Goal: Find specific page/section: Find specific page/section

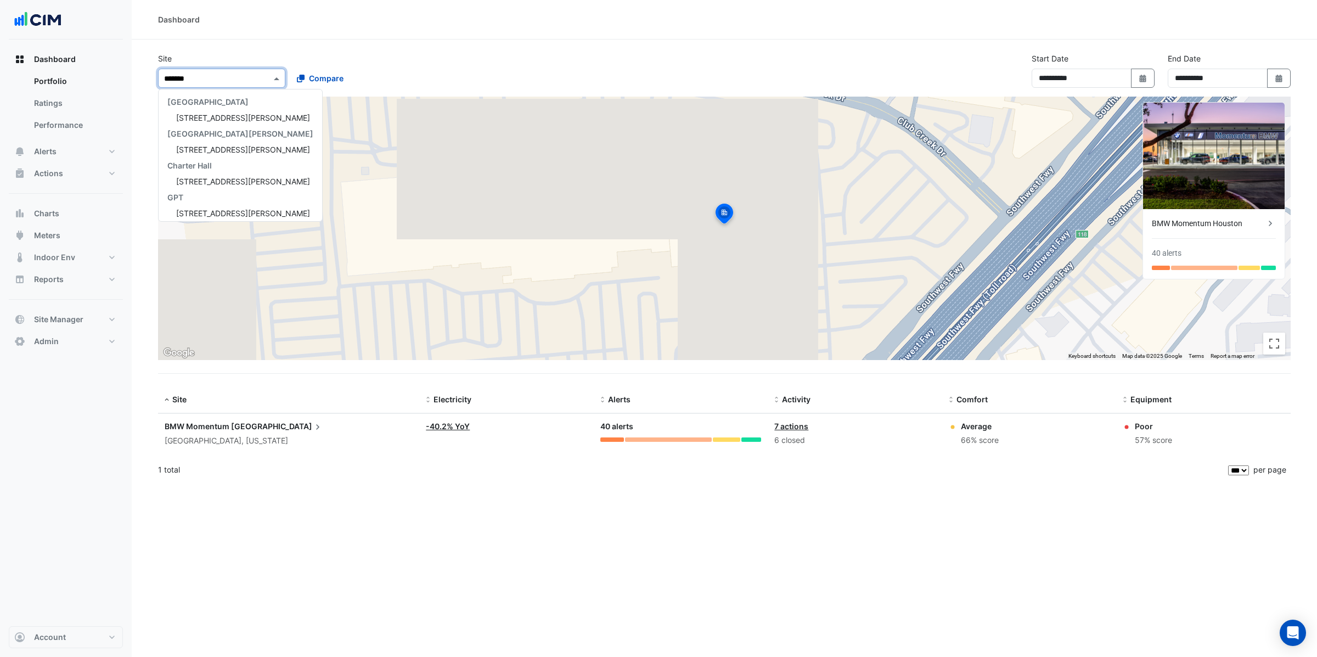
select select "***"
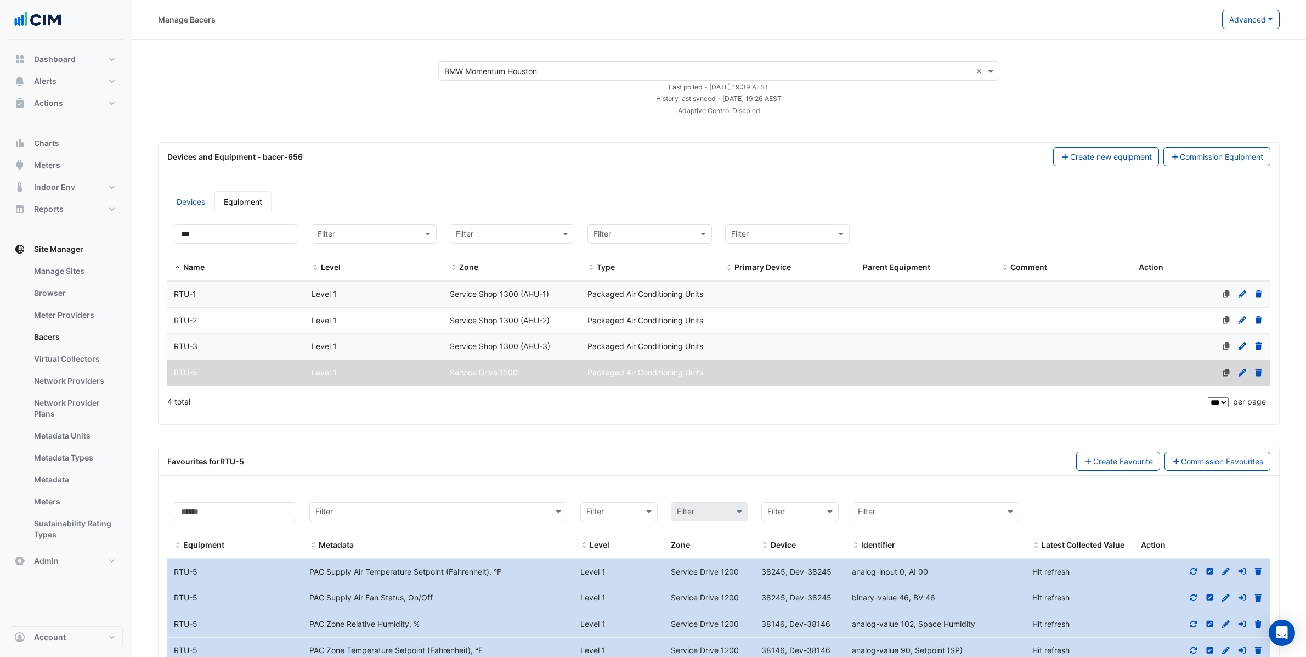
select select "***"
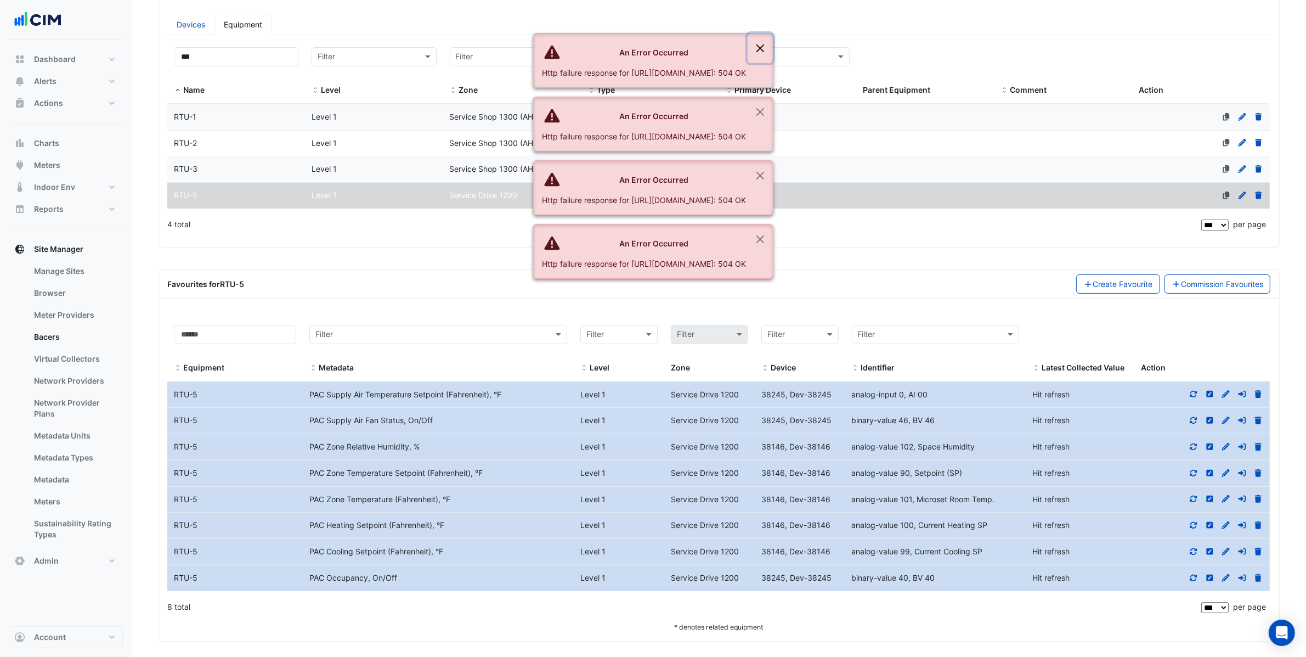
click at [773, 47] on button "Close" at bounding box center [760, 48] width 25 height 30
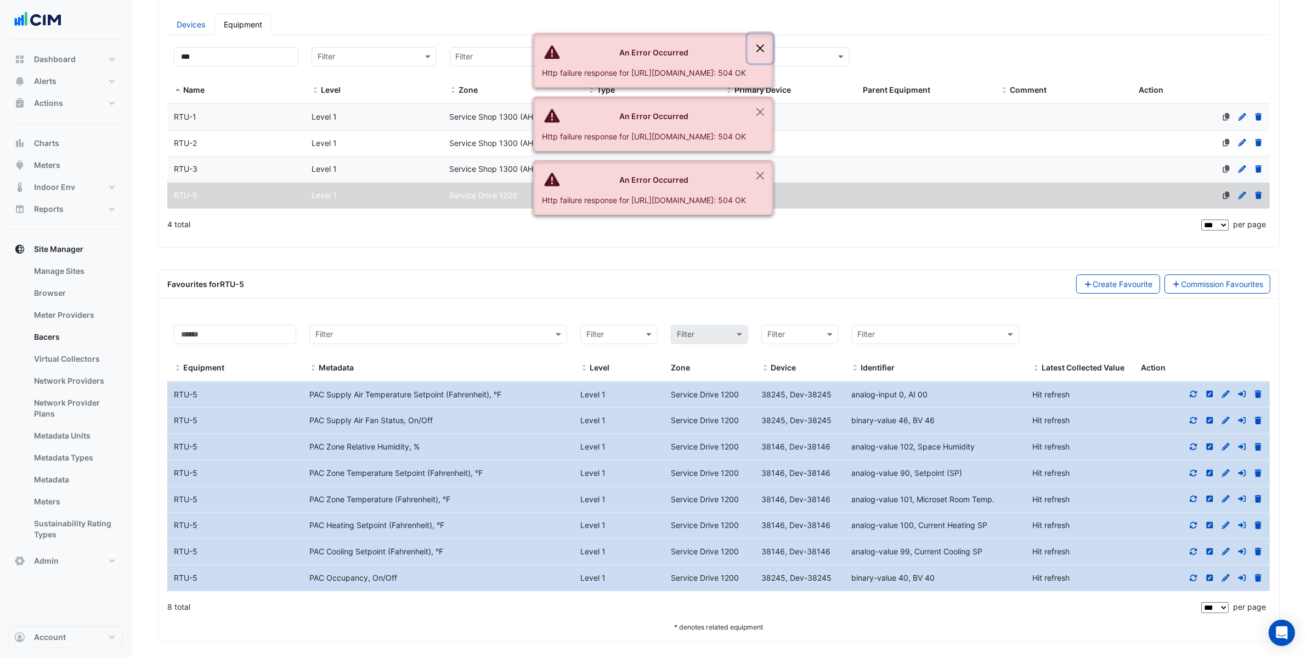
click at [773, 47] on button "Close" at bounding box center [760, 48] width 25 height 30
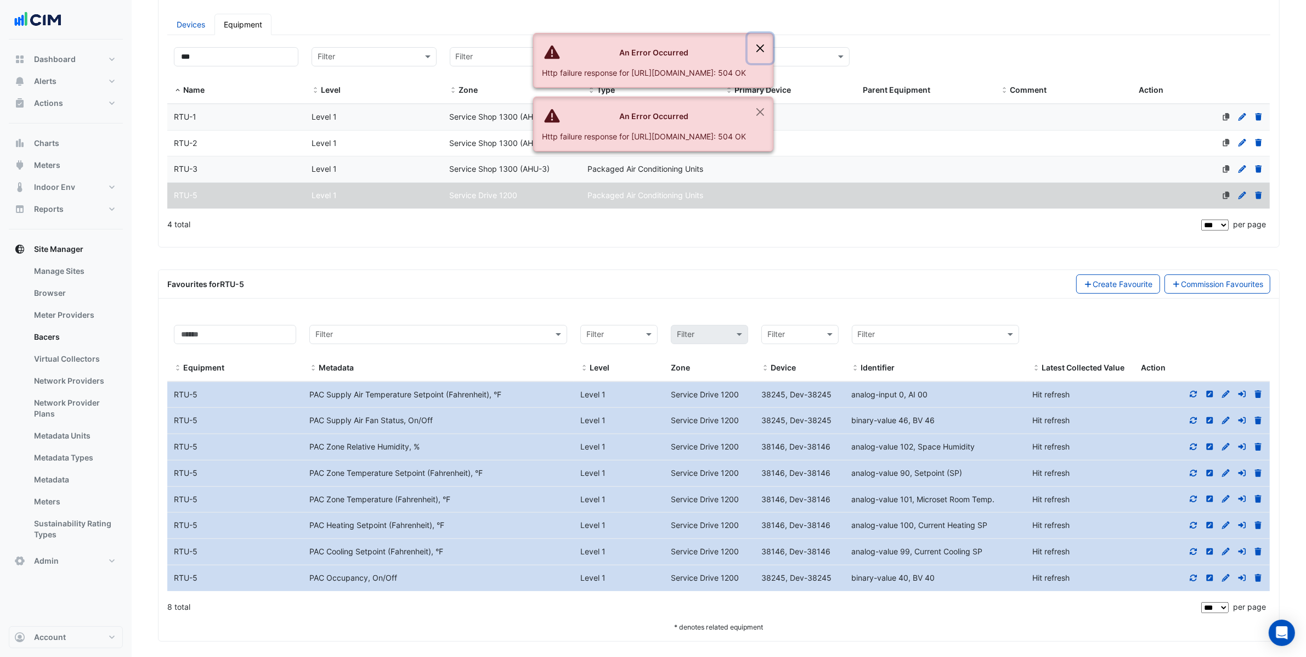
click at [773, 47] on button "Close" at bounding box center [760, 48] width 25 height 30
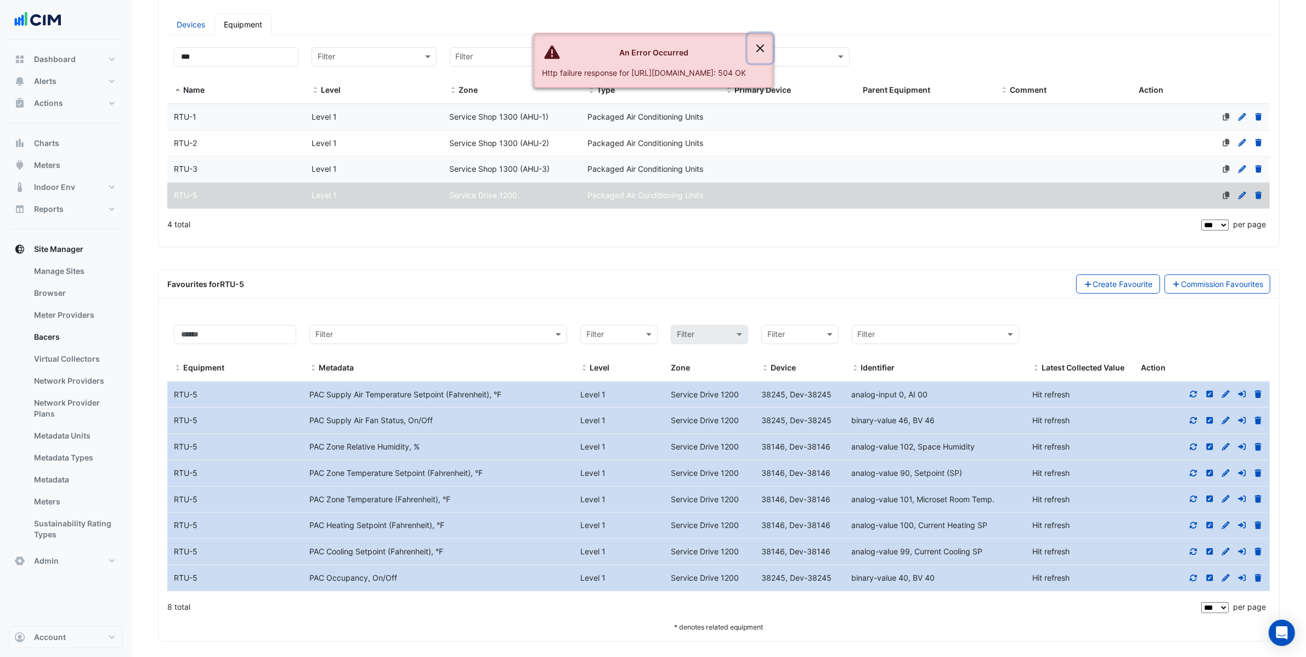
click at [773, 47] on button "Close" at bounding box center [760, 48] width 25 height 30
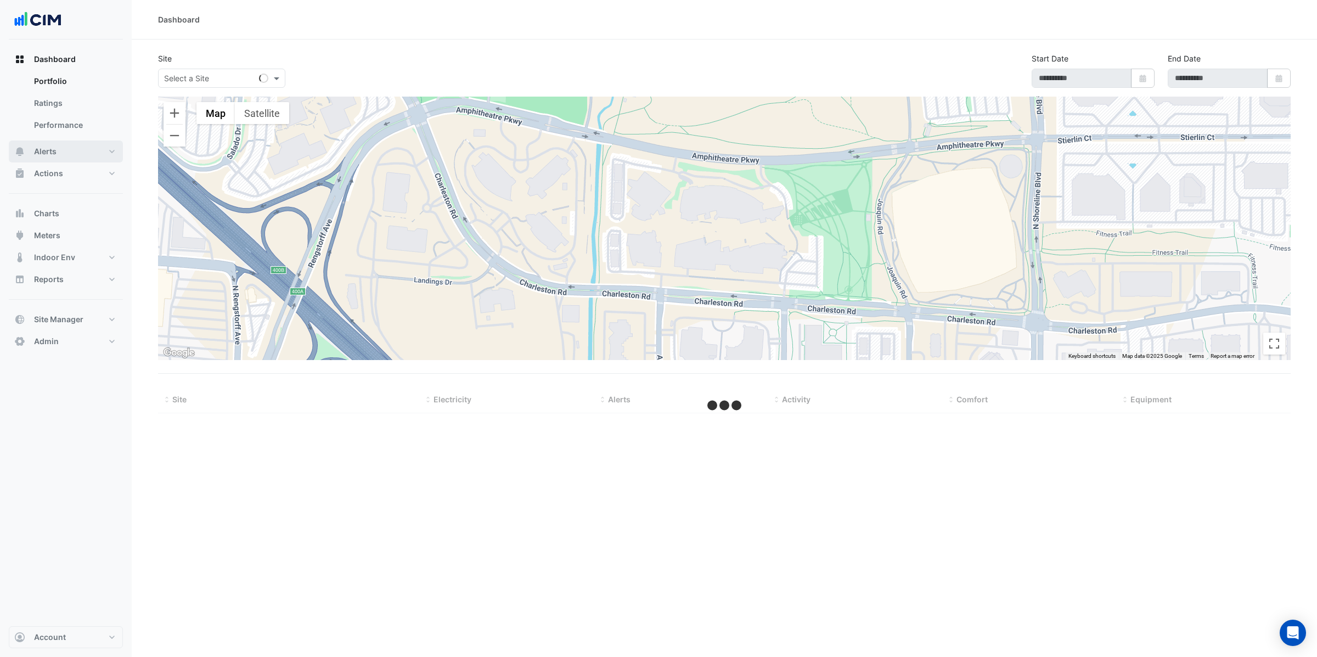
click at [63, 149] on button "Alerts" at bounding box center [66, 151] width 114 height 22
click at [67, 145] on link "Templates" at bounding box center [74, 147] width 98 height 22
select select
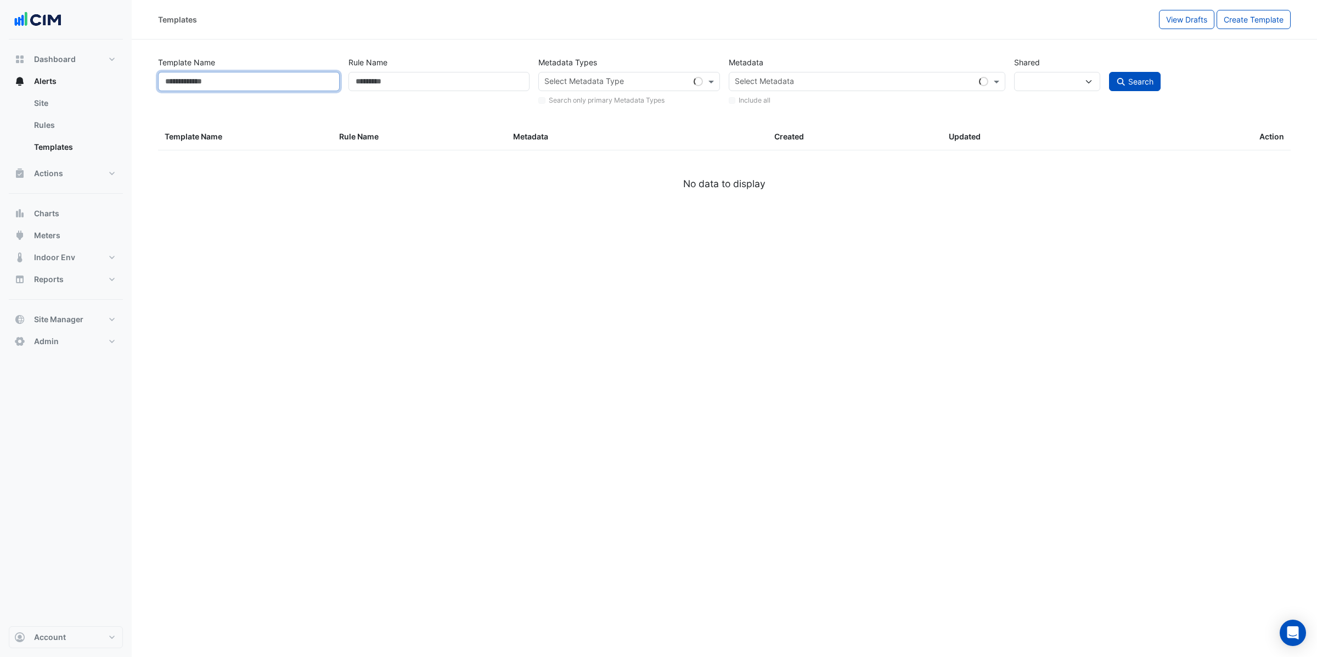
click at [236, 86] on input "Template Name" at bounding box center [249, 81] width 182 height 19
click at [618, 82] on input "text" at bounding box center [616, 83] width 145 height 12
click at [459, 74] on input "Rule Name" at bounding box center [439, 81] width 182 height 19
type input "**********"
click at [1109, 72] on button "Search" at bounding box center [1135, 81] width 52 height 19
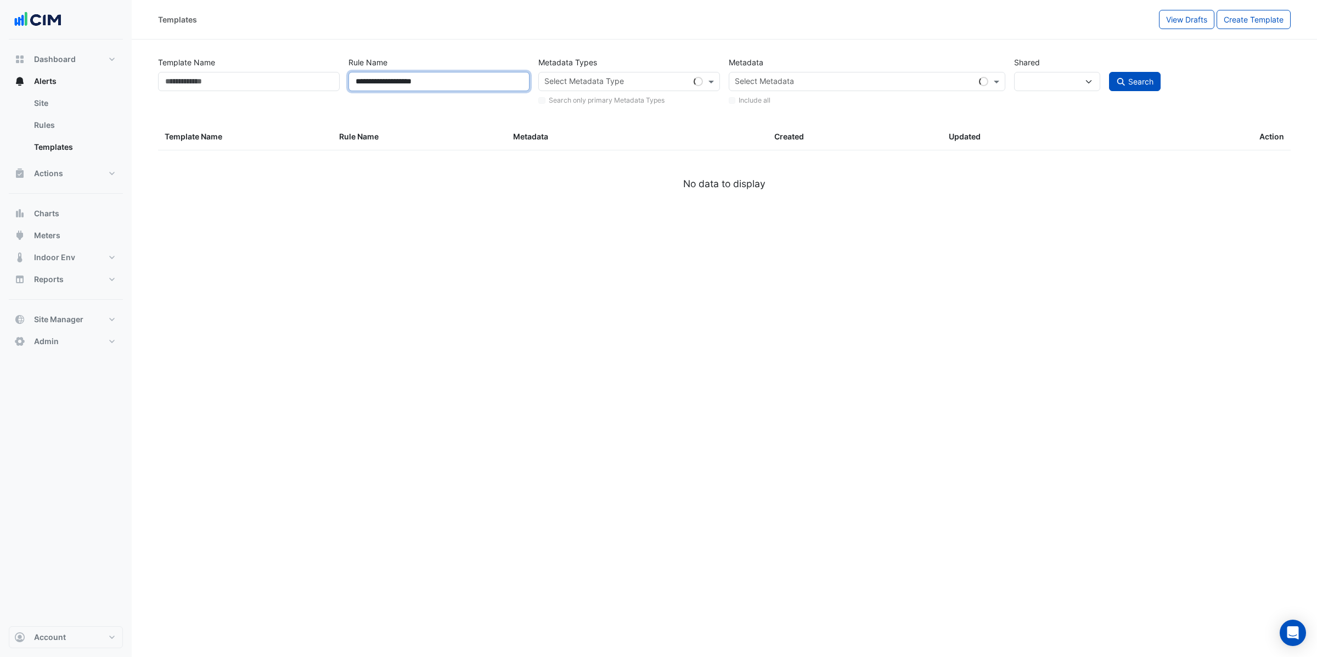
select select
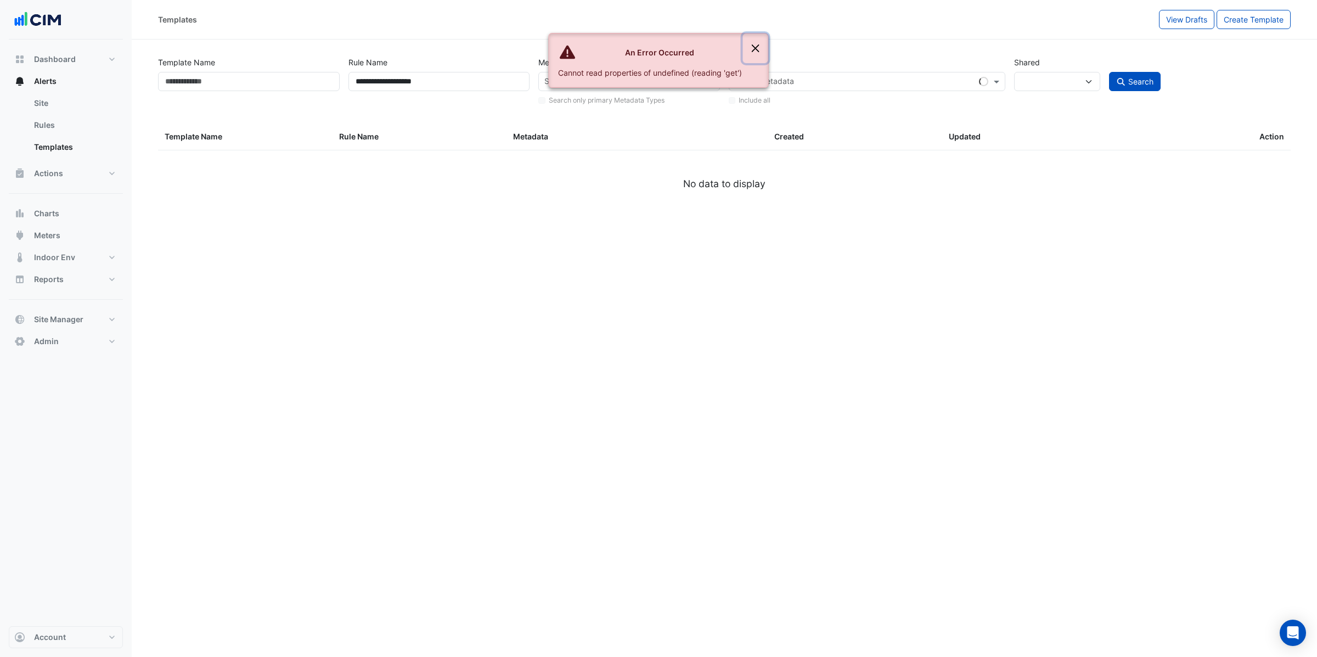
click at [753, 47] on button "Close" at bounding box center [755, 48] width 25 height 30
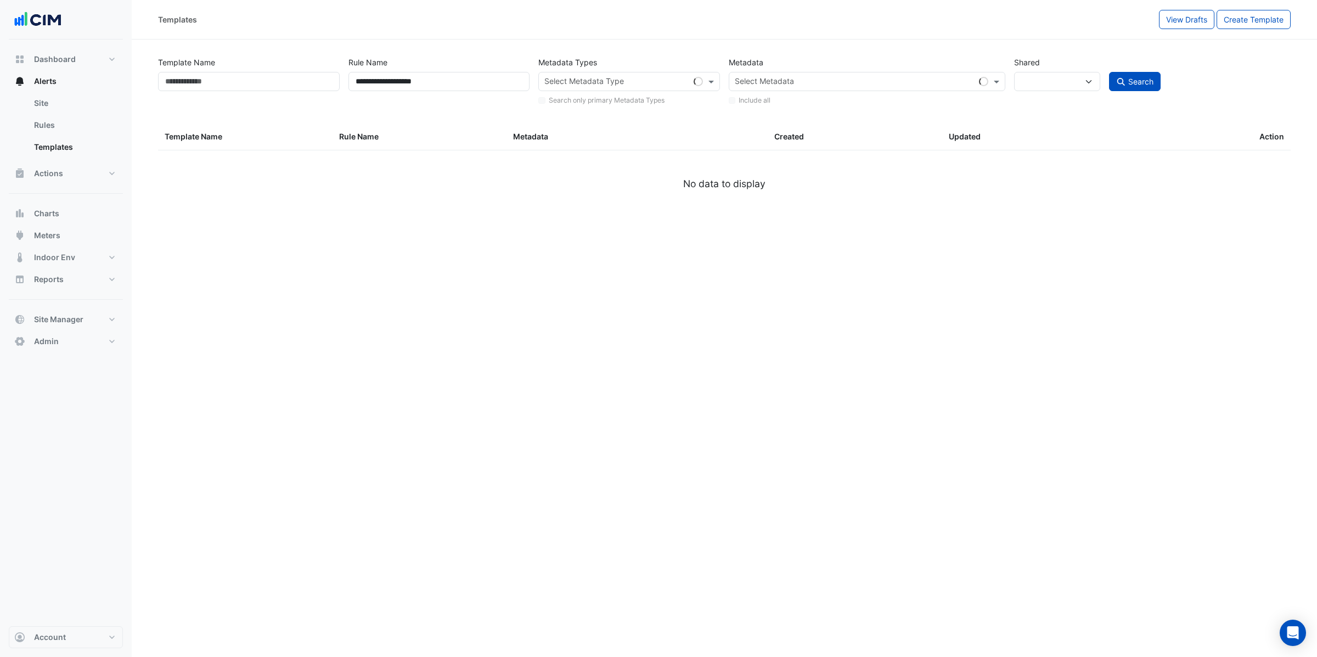
click at [432, 71] on div "**********" at bounding box center [439, 80] width 190 height 54
select select
click at [443, 76] on input "Rule Name" at bounding box center [439, 81] width 182 height 19
select select "***"
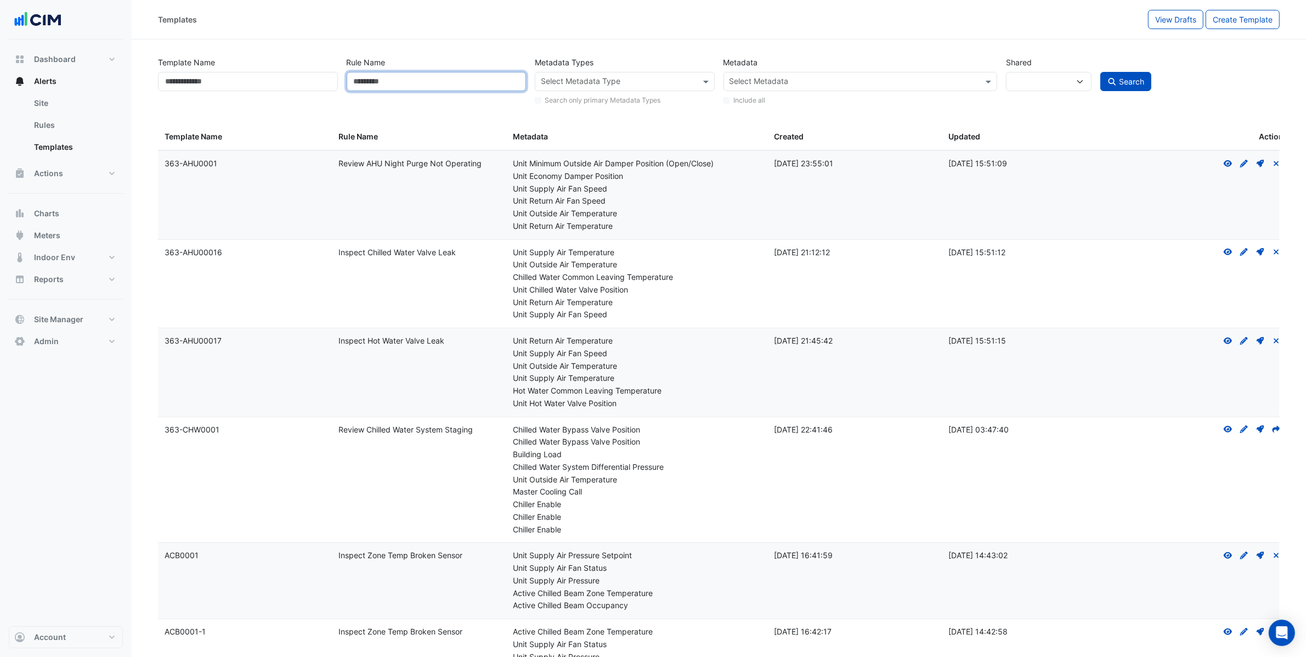
click at [357, 81] on input "Rule Name" at bounding box center [437, 81] width 180 height 19
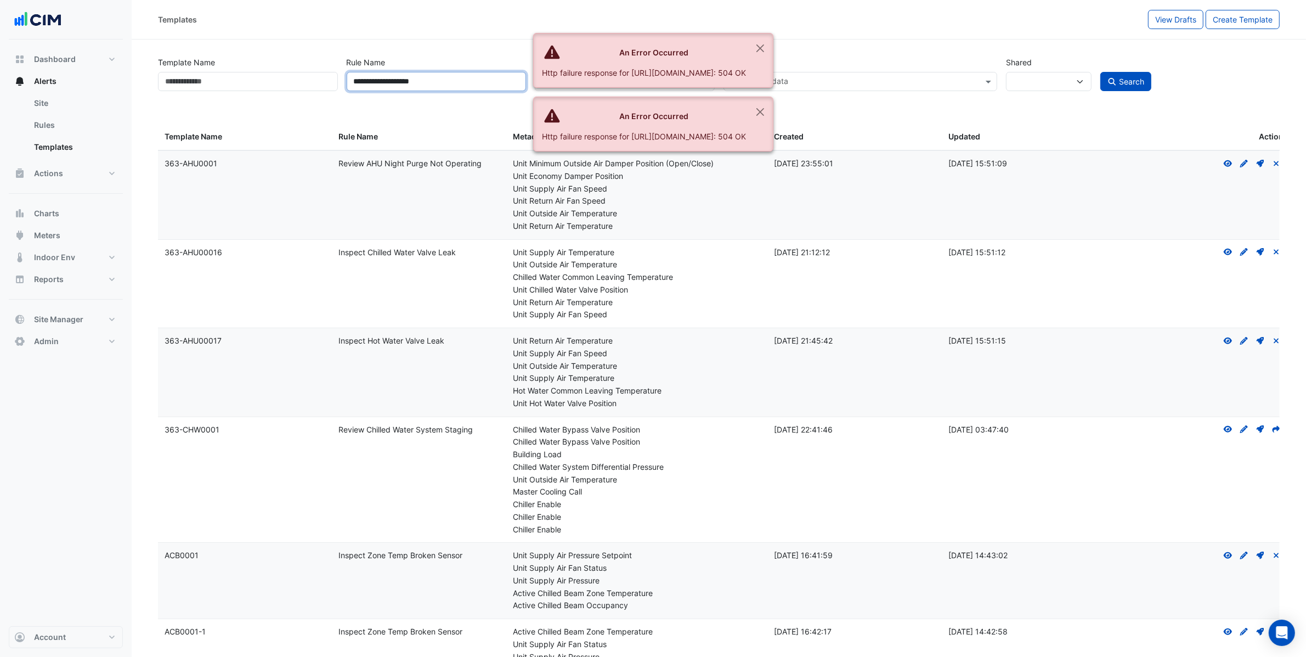
type input "**********"
click at [1101, 72] on button "Search" at bounding box center [1127, 81] width 52 height 19
click at [773, 50] on button "Close" at bounding box center [760, 48] width 25 height 30
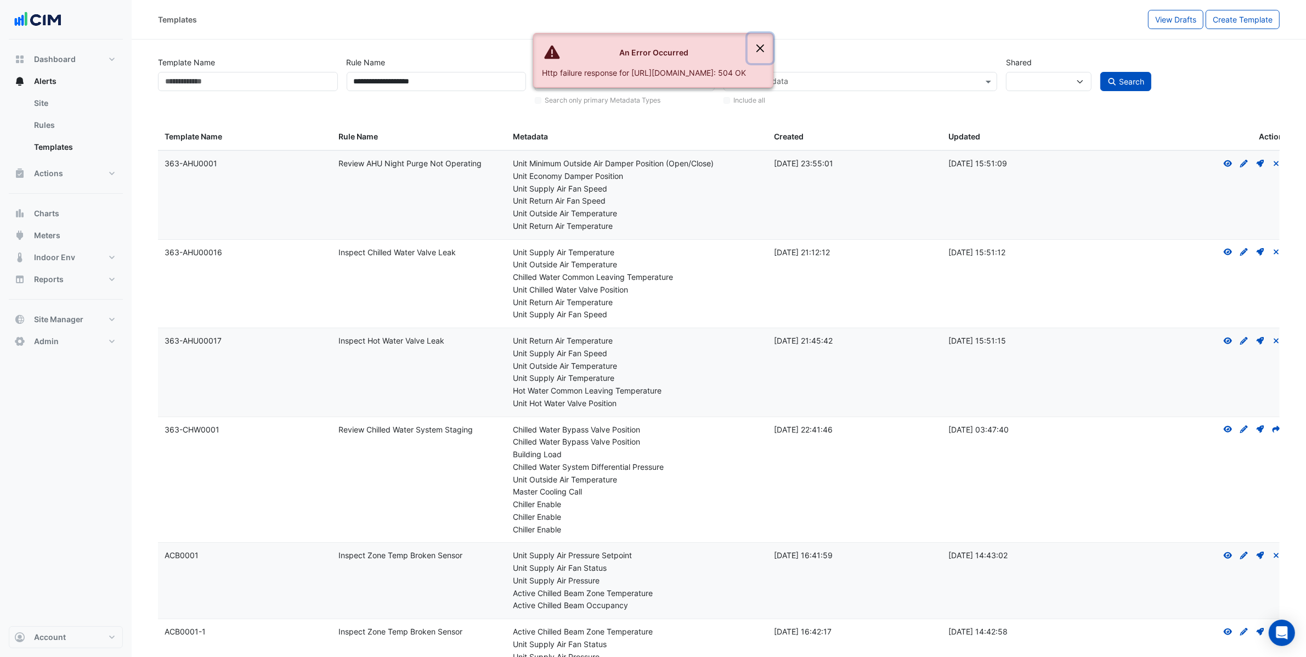
click at [773, 46] on button "Close" at bounding box center [760, 48] width 25 height 30
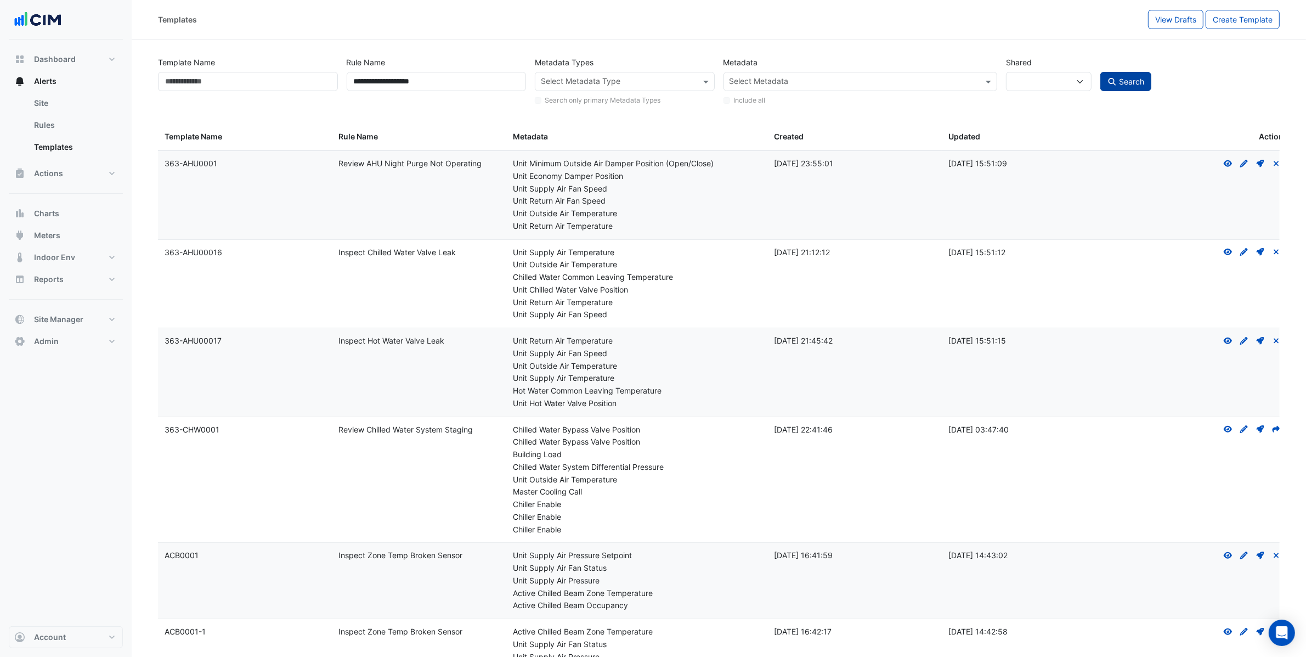
click at [1138, 84] on span "Search" at bounding box center [1131, 81] width 25 height 9
click at [1135, 82] on span "Search" at bounding box center [1131, 81] width 25 height 9
click at [494, 81] on input "**********" at bounding box center [437, 81] width 180 height 19
click at [1101, 72] on button "Search" at bounding box center [1127, 81] width 52 height 19
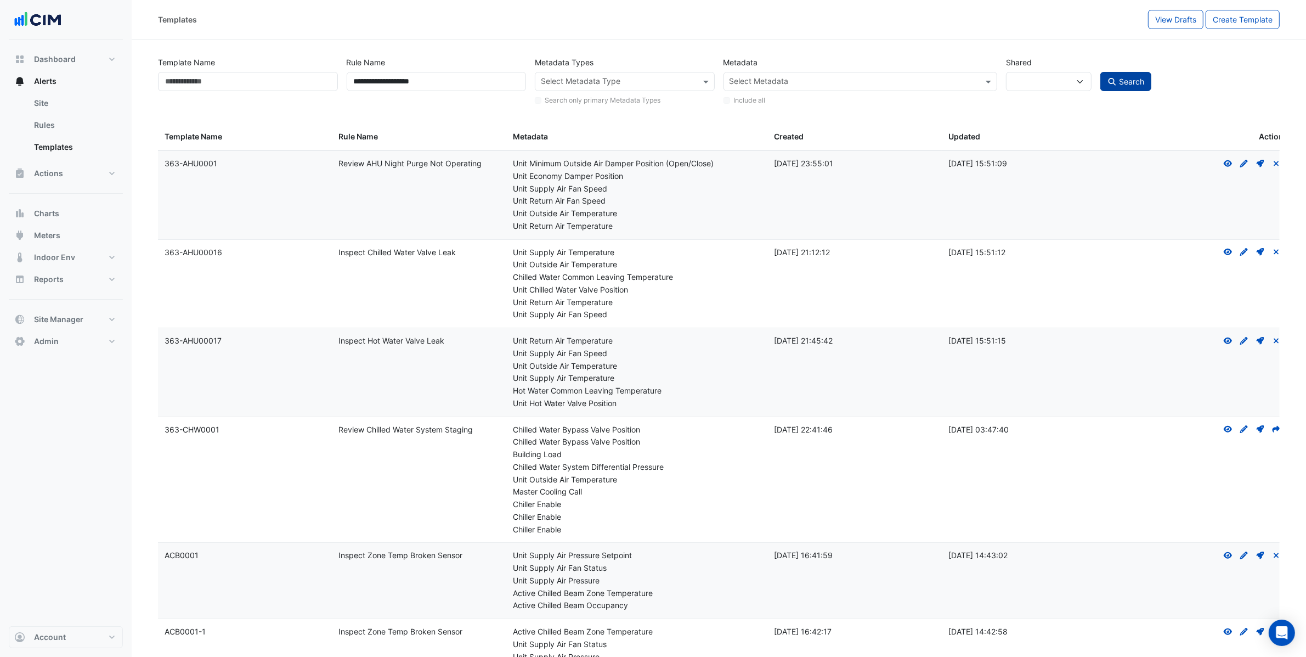
click at [1141, 83] on span "Search" at bounding box center [1131, 81] width 25 height 9
click at [1133, 82] on span "Search" at bounding box center [1131, 81] width 25 height 9
click at [1134, 82] on span "Search" at bounding box center [1131, 81] width 25 height 9
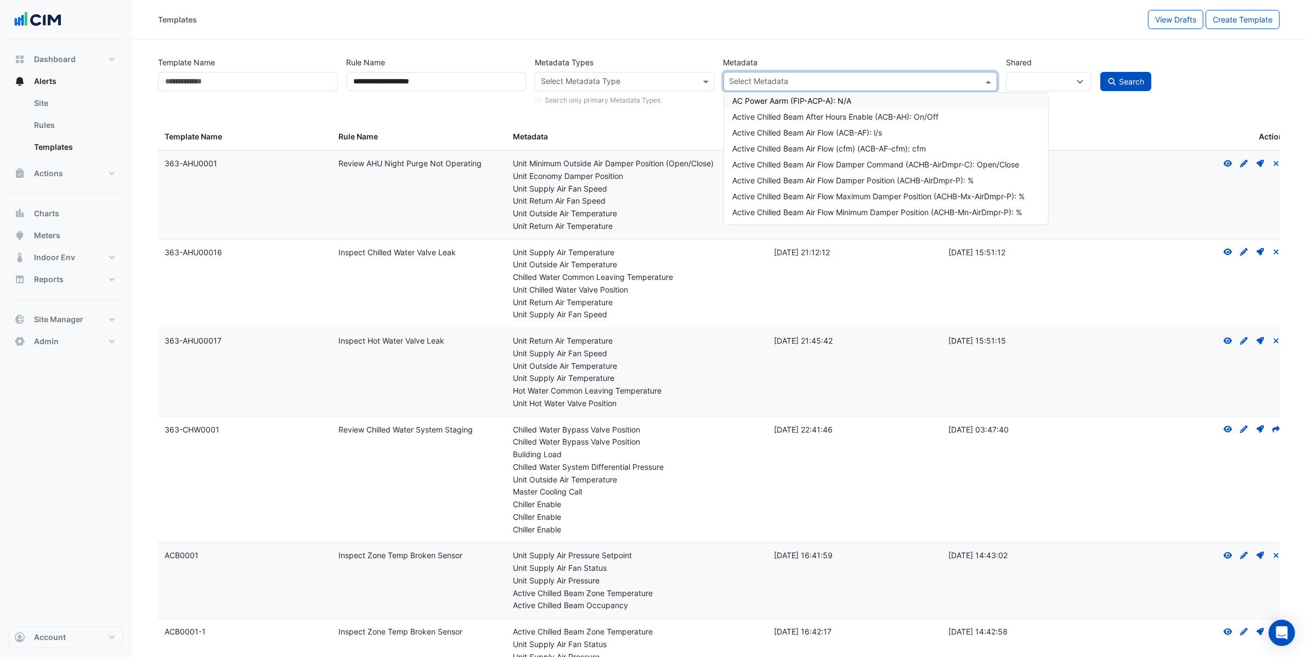
click at [782, 88] on div at bounding box center [853, 83] width 251 height 14
click at [74, 171] on button "Actions" at bounding box center [66, 173] width 114 height 22
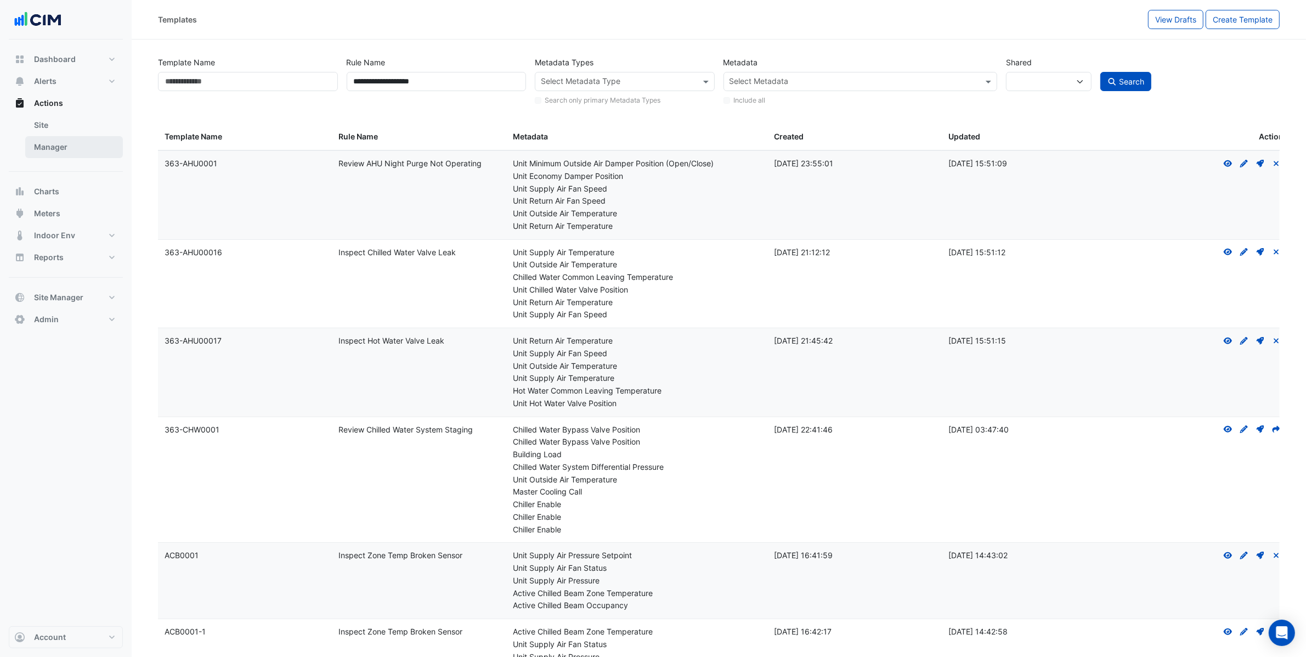
click at [35, 148] on link "Manager" at bounding box center [74, 147] width 98 height 22
click at [41, 142] on link "Manager" at bounding box center [74, 147] width 98 height 22
click at [49, 145] on link "Manager" at bounding box center [74, 147] width 98 height 22
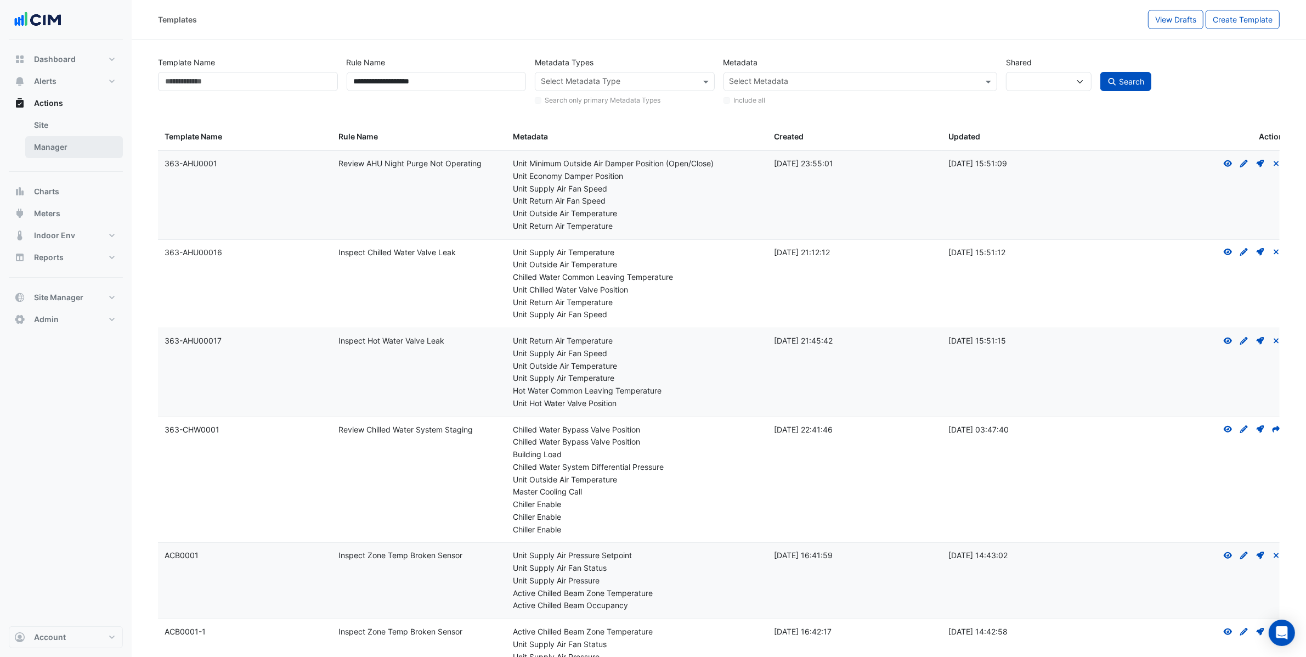
click at [69, 154] on link "Manager" at bounding box center [74, 147] width 98 height 22
click at [69, 148] on link "Manager" at bounding box center [74, 147] width 98 height 22
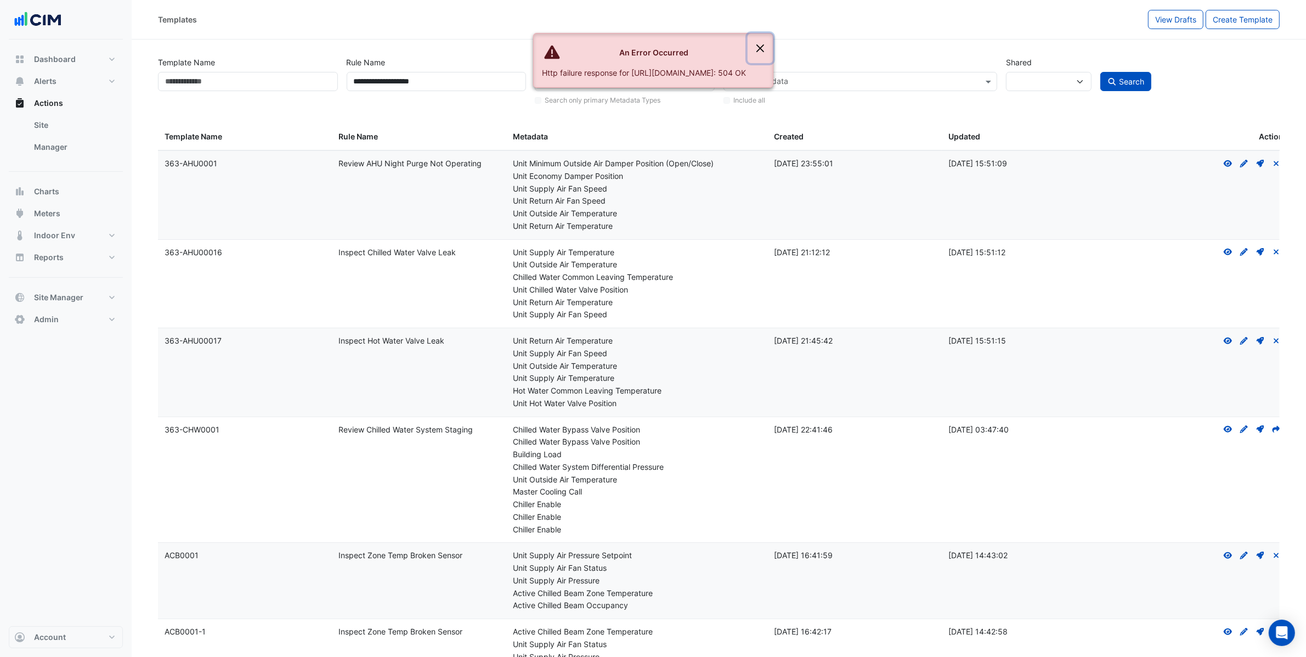
click at [773, 47] on button "Close" at bounding box center [760, 48] width 25 height 30
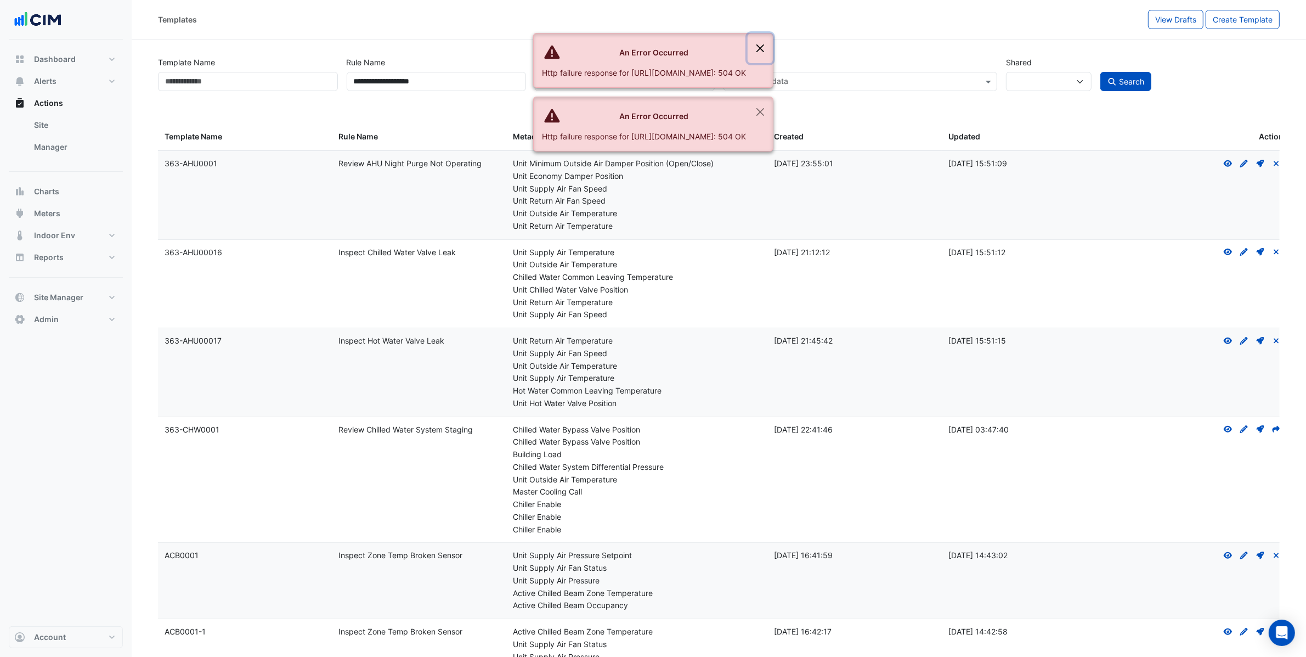
click at [773, 50] on button "Close" at bounding box center [760, 48] width 25 height 30
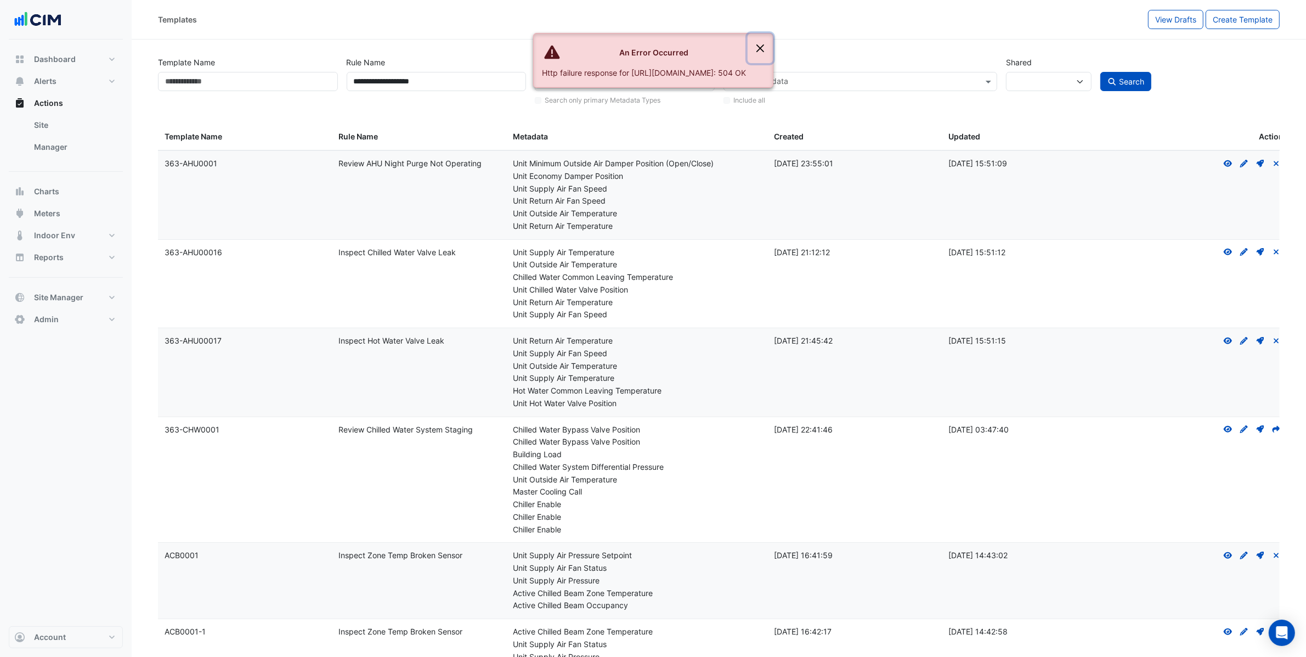
click at [773, 54] on button "Close" at bounding box center [760, 48] width 25 height 30
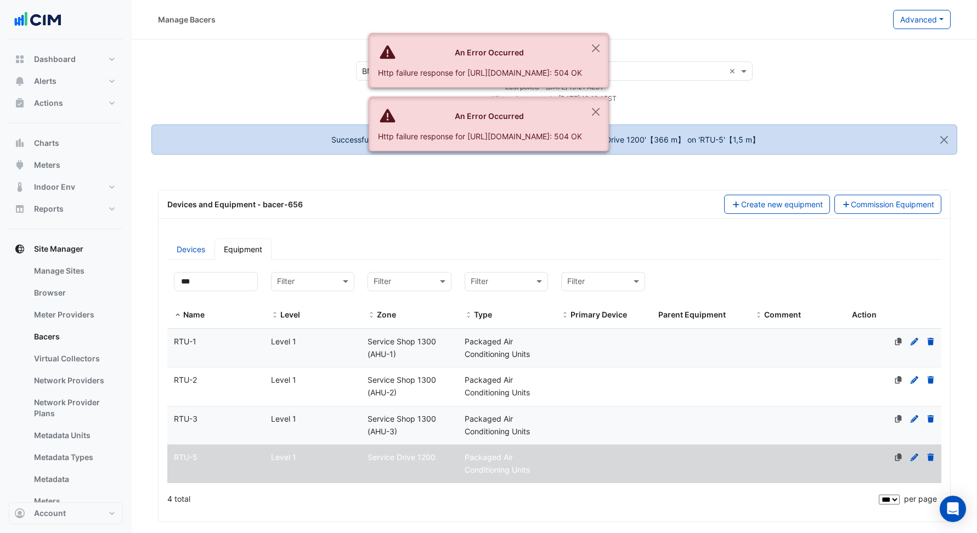
select select "***"
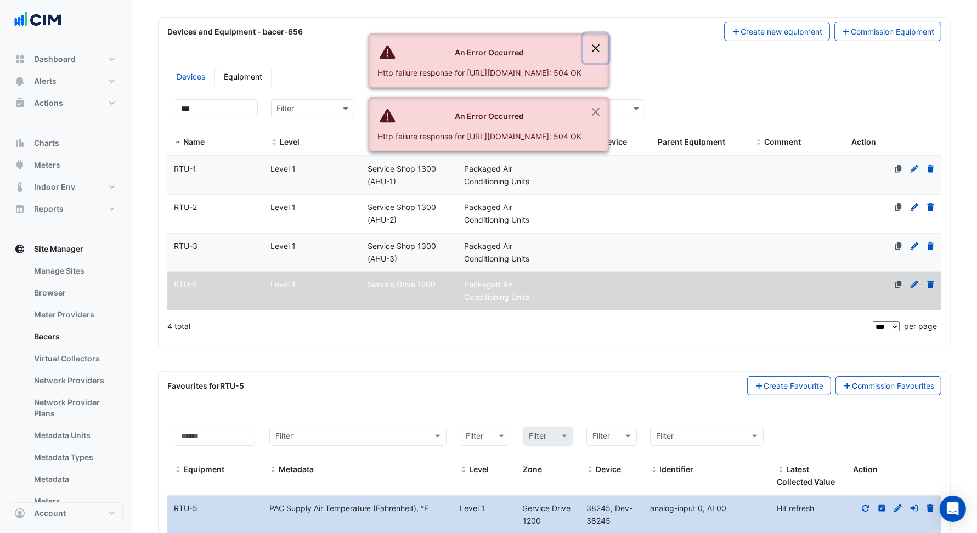
click at [609, 42] on button "Close" at bounding box center [595, 48] width 25 height 30
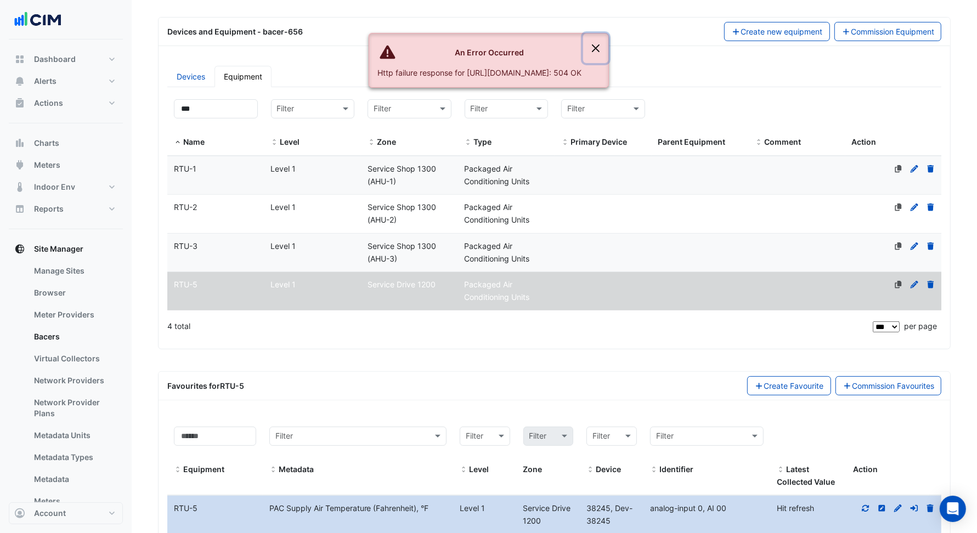
click at [609, 41] on button "Close" at bounding box center [595, 48] width 25 height 30
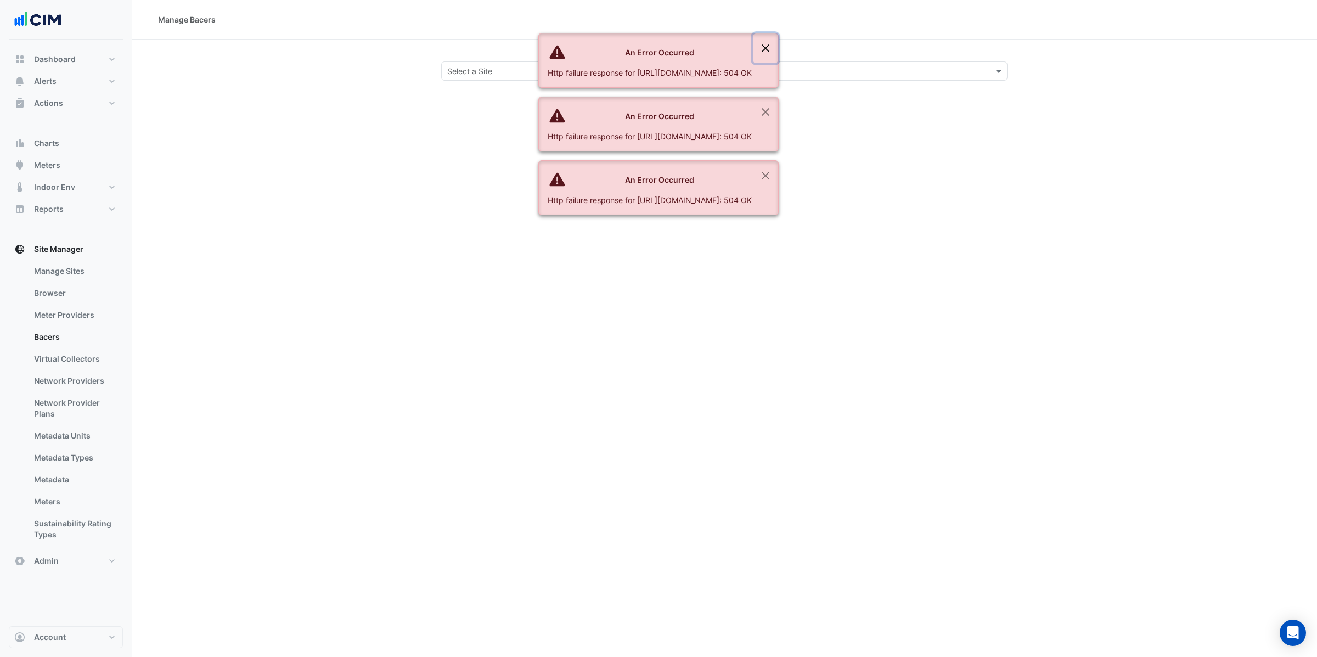
click at [778, 47] on button "Close" at bounding box center [765, 48] width 25 height 30
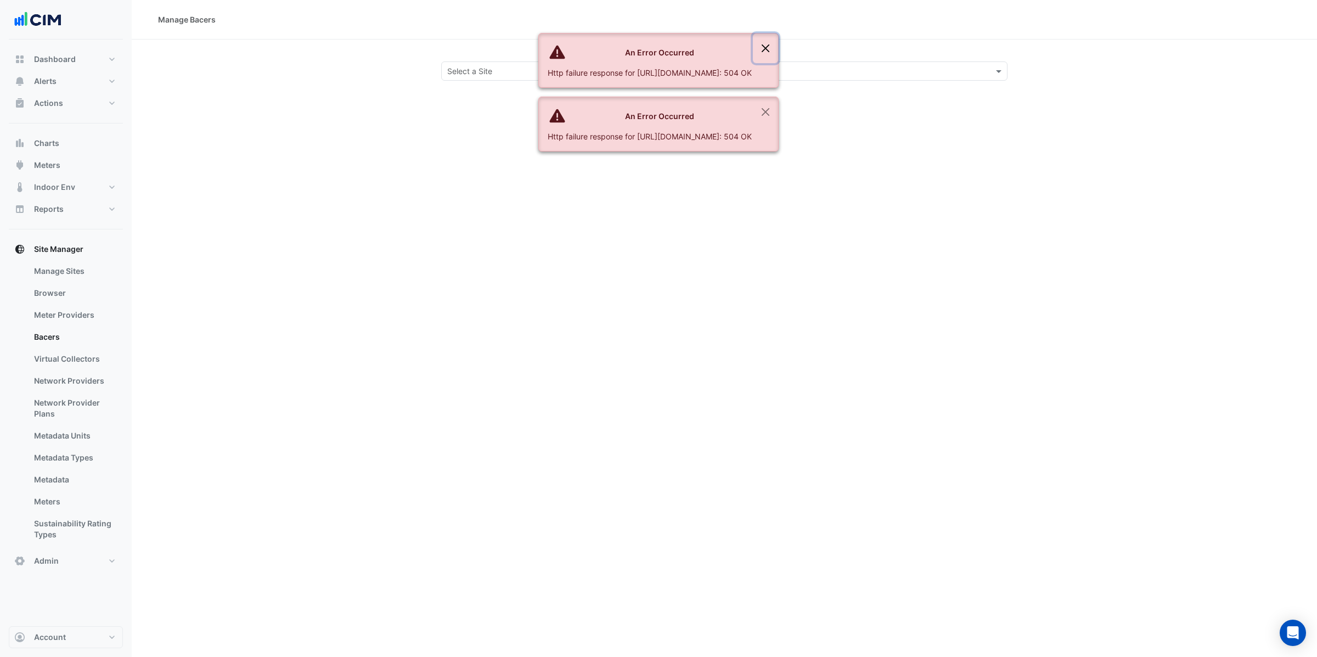
click at [778, 47] on button "Close" at bounding box center [765, 48] width 25 height 30
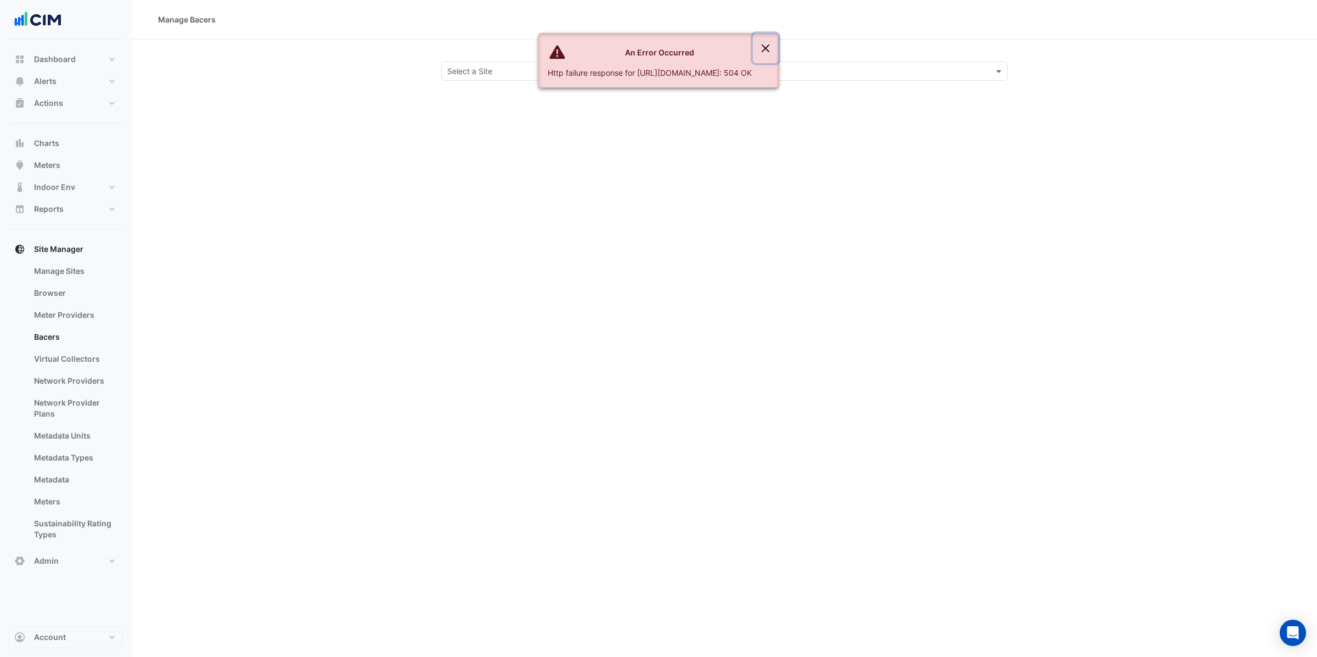
click at [778, 47] on button "Close" at bounding box center [765, 48] width 25 height 30
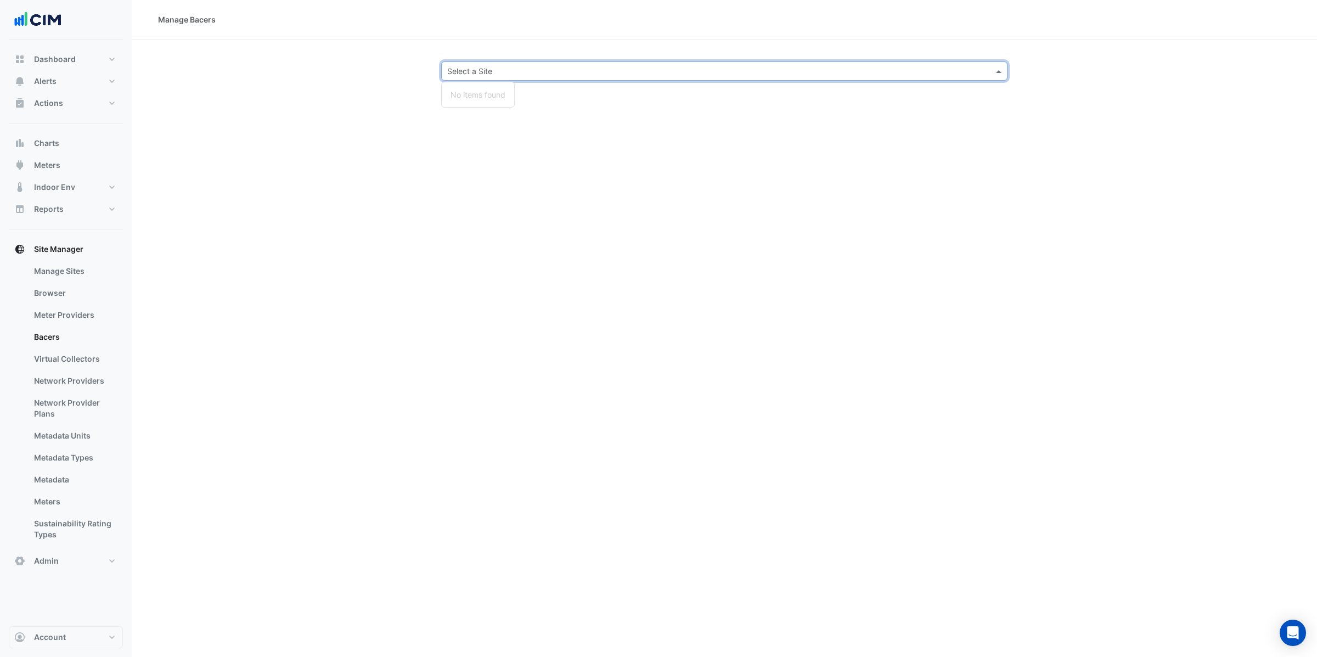
click at [735, 71] on input "text" at bounding box center [713, 72] width 532 height 12
click at [390, 229] on div "Manage Bacers Select a Site No items found" at bounding box center [724, 328] width 1185 height 657
click at [498, 70] on input "text" at bounding box center [713, 72] width 532 height 12
type input "*"
